Goal: Task Accomplishment & Management: Use online tool/utility

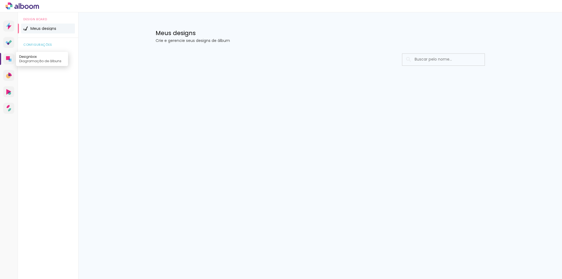
click at [11, 56] on icon at bounding box center [8, 58] width 5 height 5
